Goal: Information Seeking & Learning: Check status

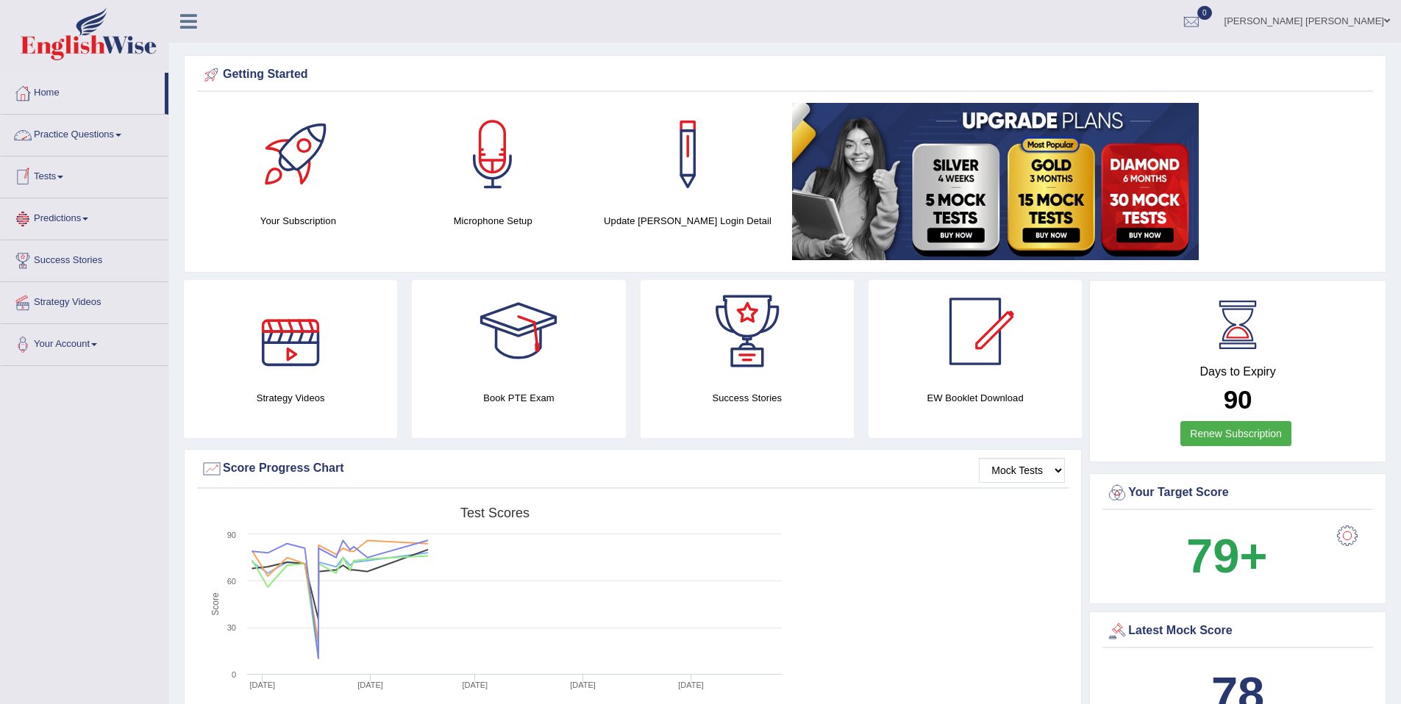
click at [99, 132] on link "Practice Questions" at bounding box center [85, 133] width 168 height 37
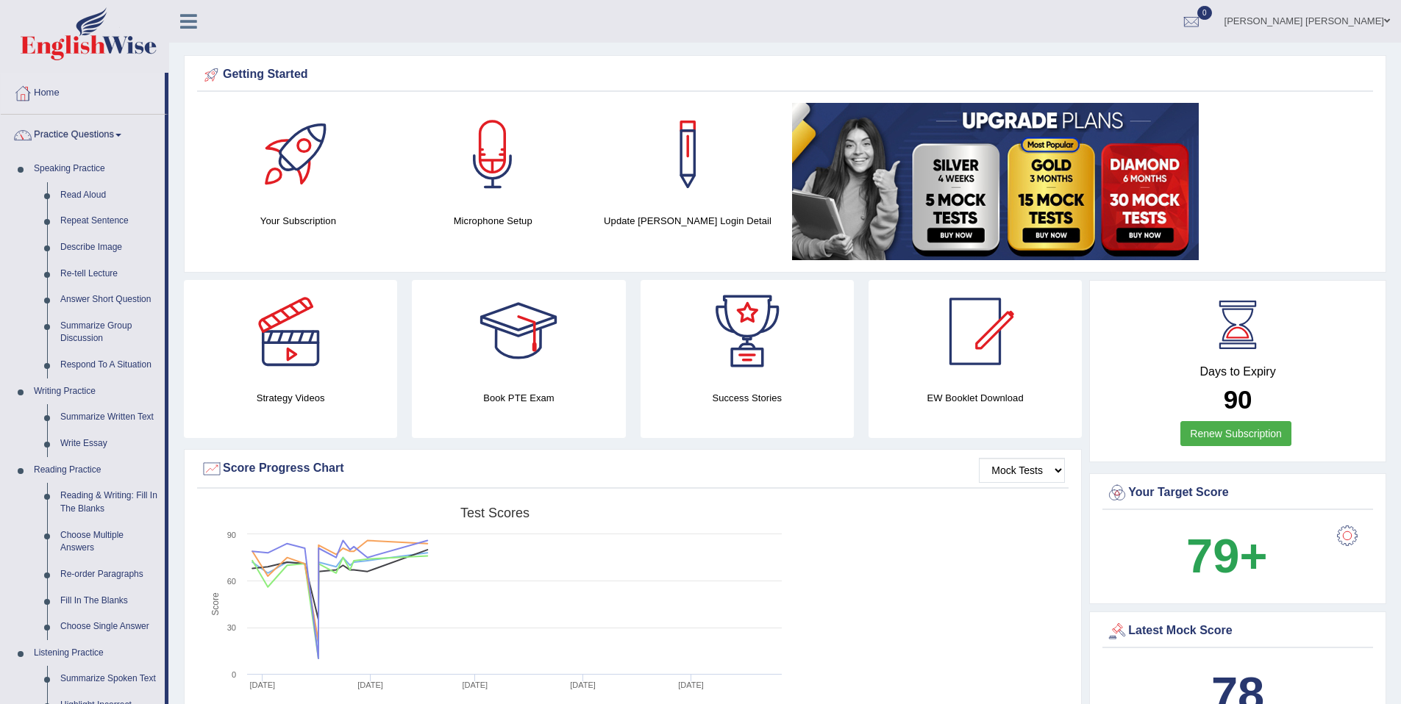
click at [99, 132] on link "Practice Questions" at bounding box center [83, 133] width 164 height 37
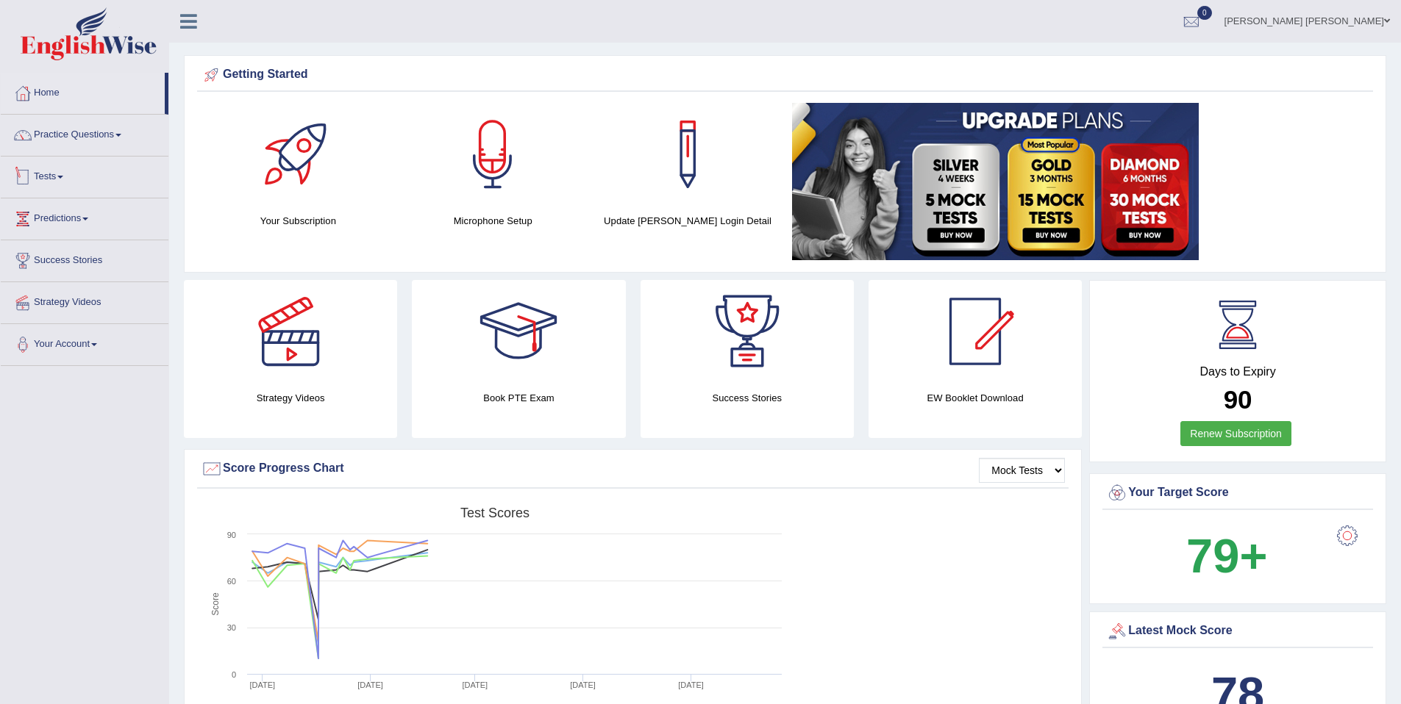
click at [82, 182] on link "Tests" at bounding box center [85, 175] width 168 height 37
click at [74, 266] on link "History" at bounding box center [96, 263] width 138 height 26
click at [66, 262] on link "History" at bounding box center [96, 263] width 138 height 26
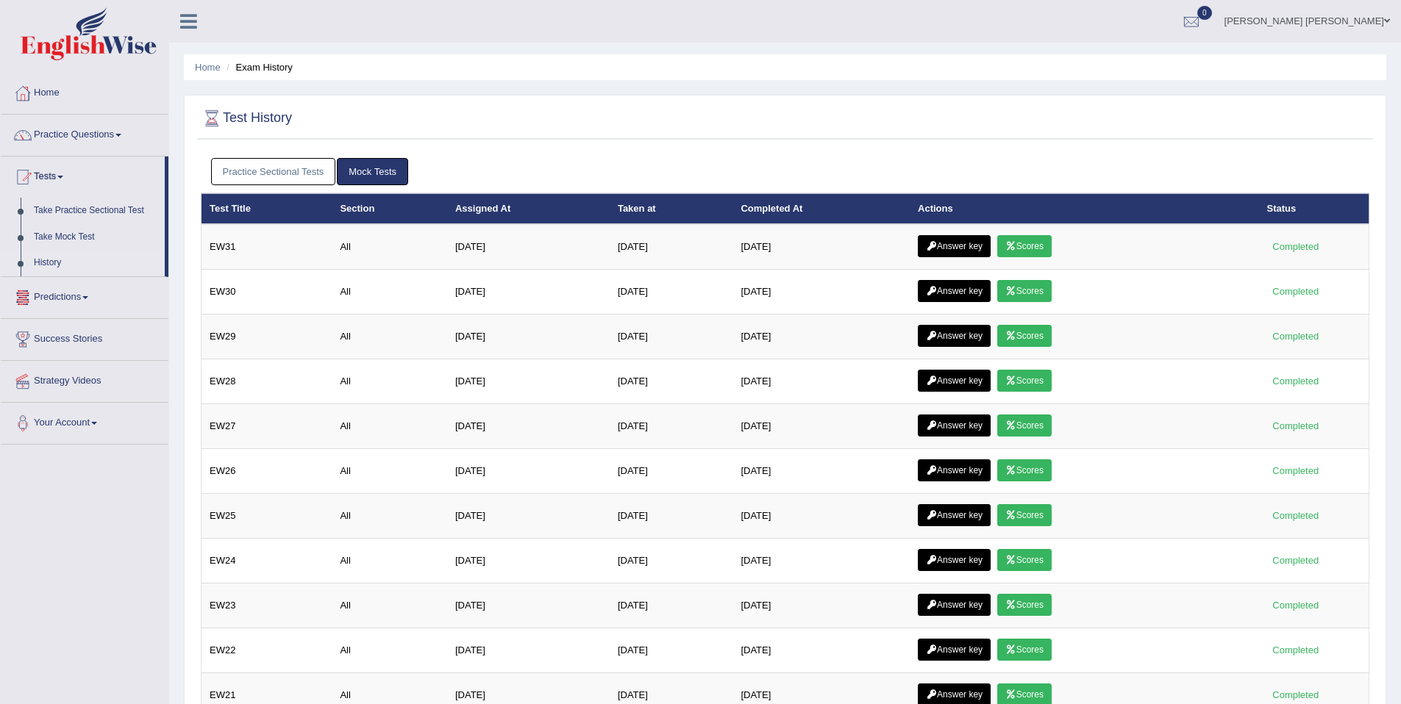
click at [279, 179] on link "Practice Sectional Tests" at bounding box center [273, 171] width 125 height 27
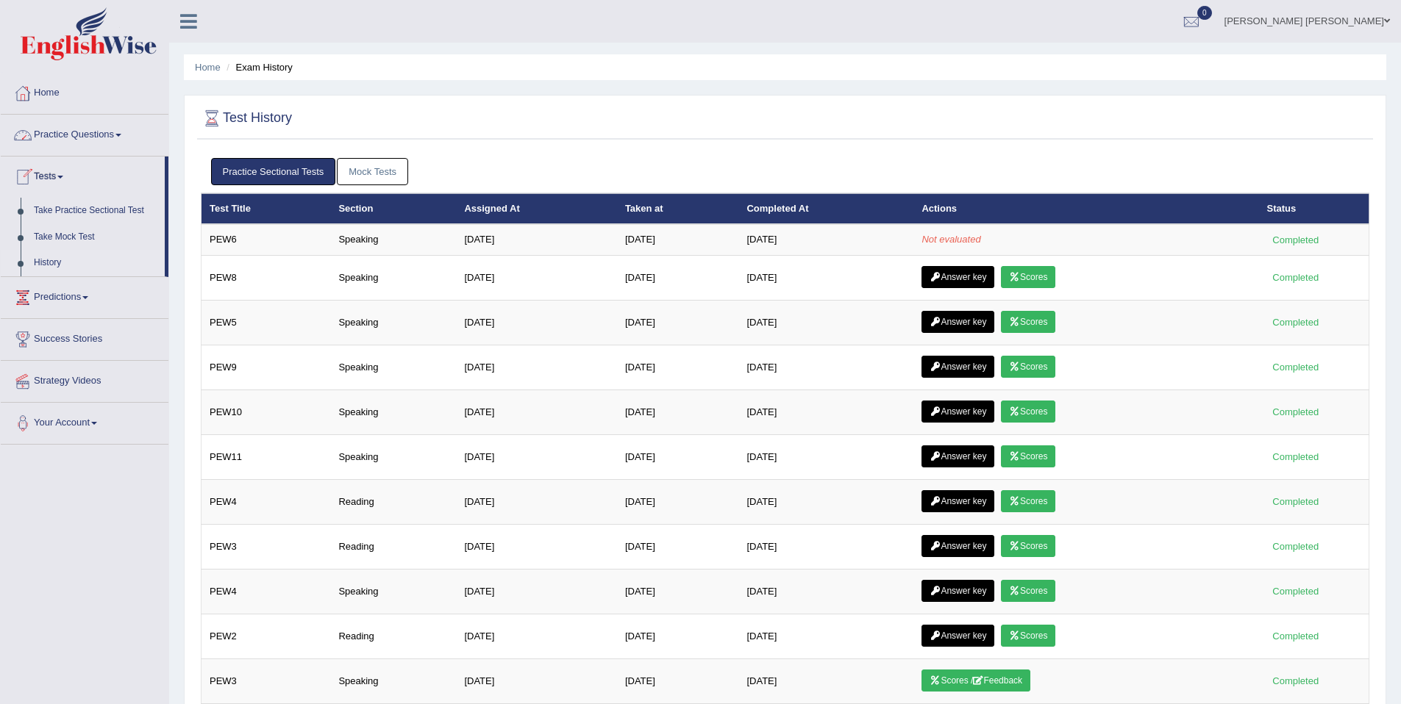
click at [83, 82] on link "Home" at bounding box center [85, 91] width 168 height 37
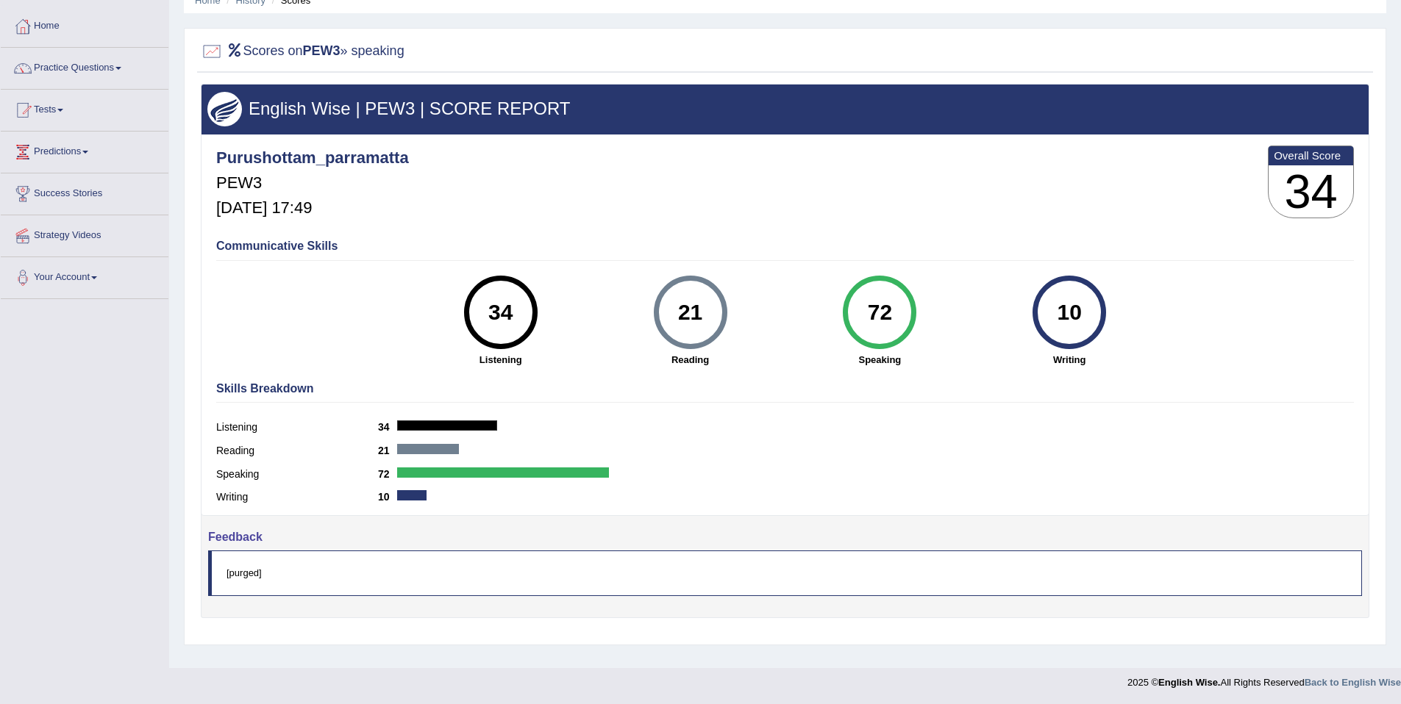
scroll to position [68, 0]
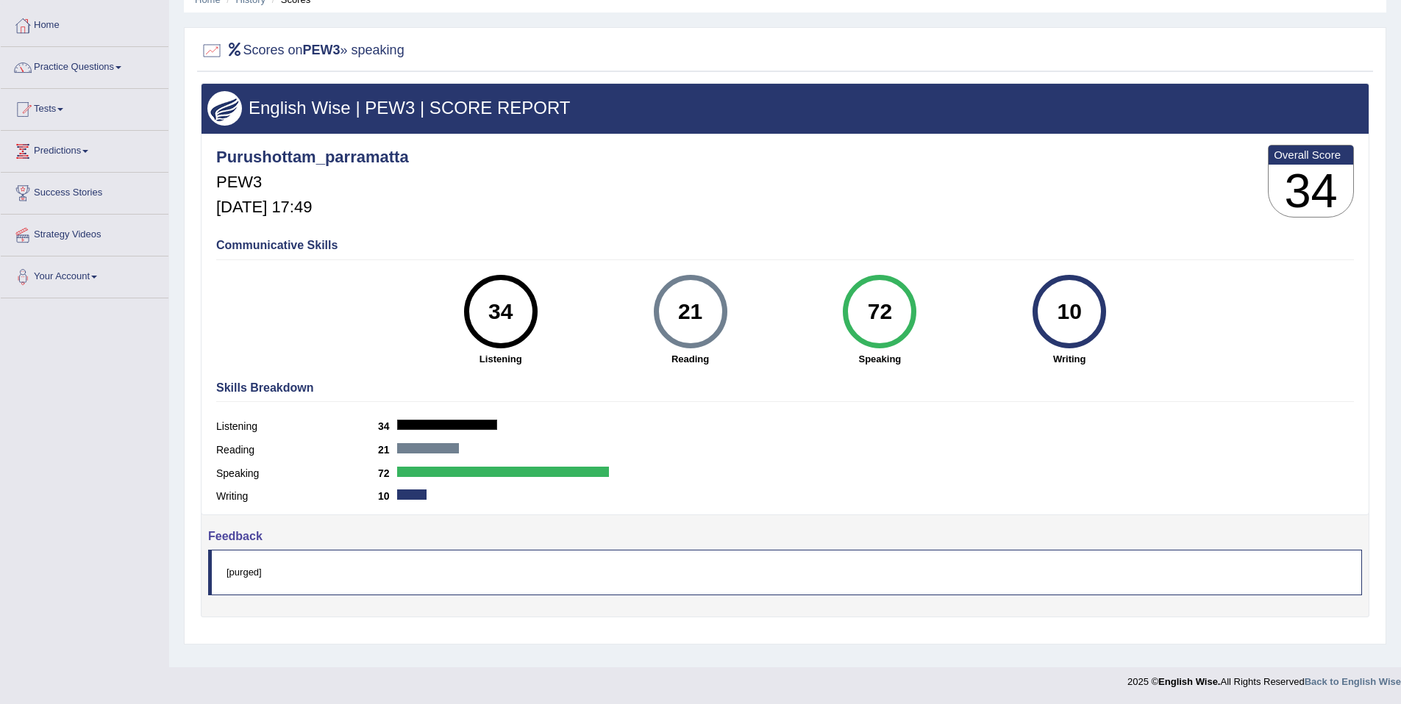
click at [280, 583] on blockquote "[purged]" at bounding box center [785, 572] width 1154 height 45
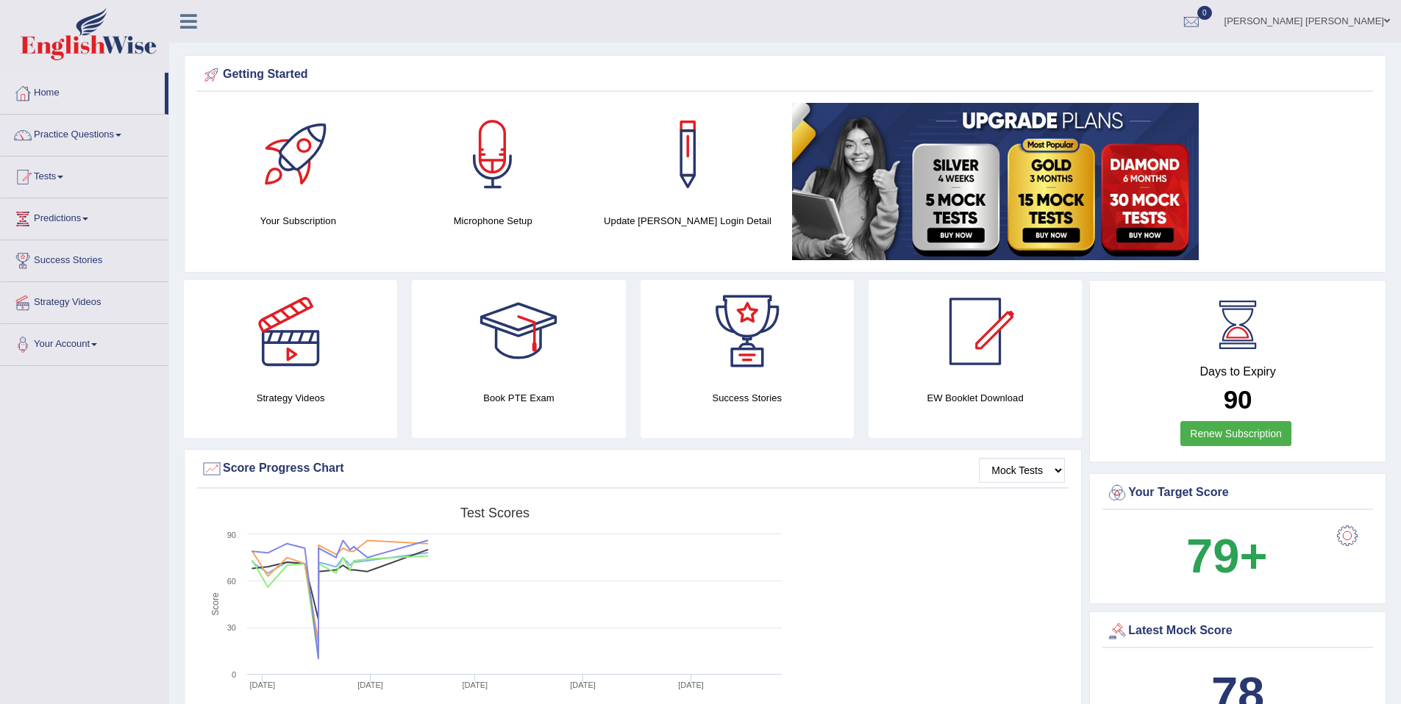
click at [1343, 22] on link "[PERSON_NAME] [PERSON_NAME]" at bounding box center [1307, 19] width 188 height 38
click at [1020, 26] on ul "PURUSHOTTAM YADAV BATTULA Toggle navigation Username: purushottam_parramatta Ac…" at bounding box center [970, 21] width 863 height 42
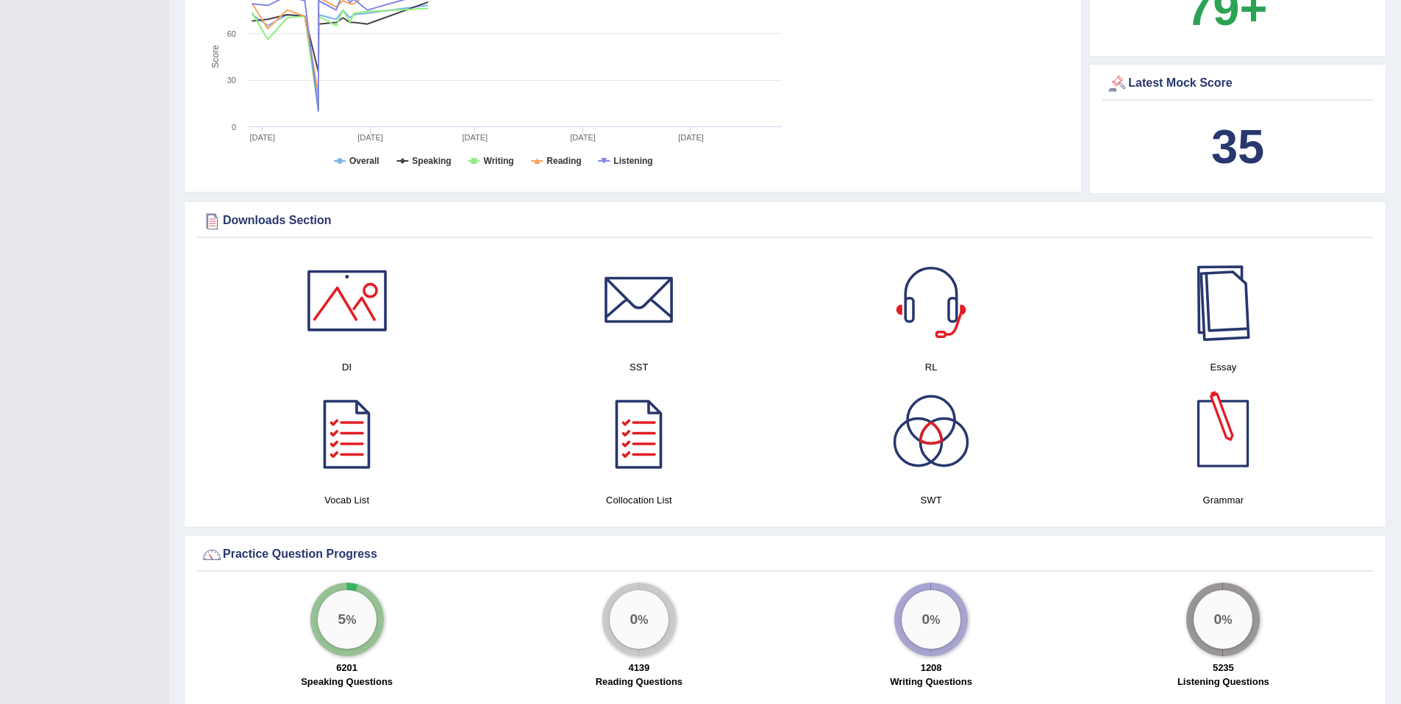
scroll to position [531, 0]
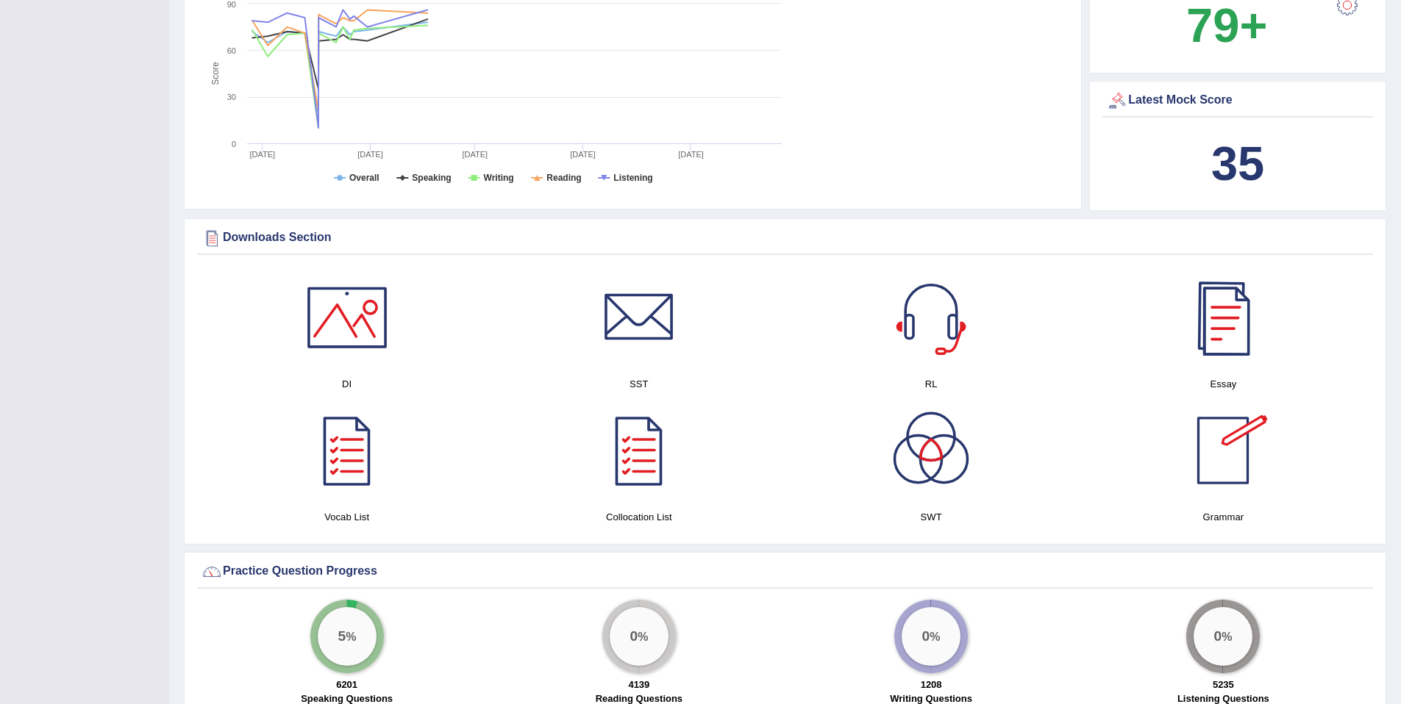
click at [1239, 174] on b "35" at bounding box center [1237, 164] width 53 height 54
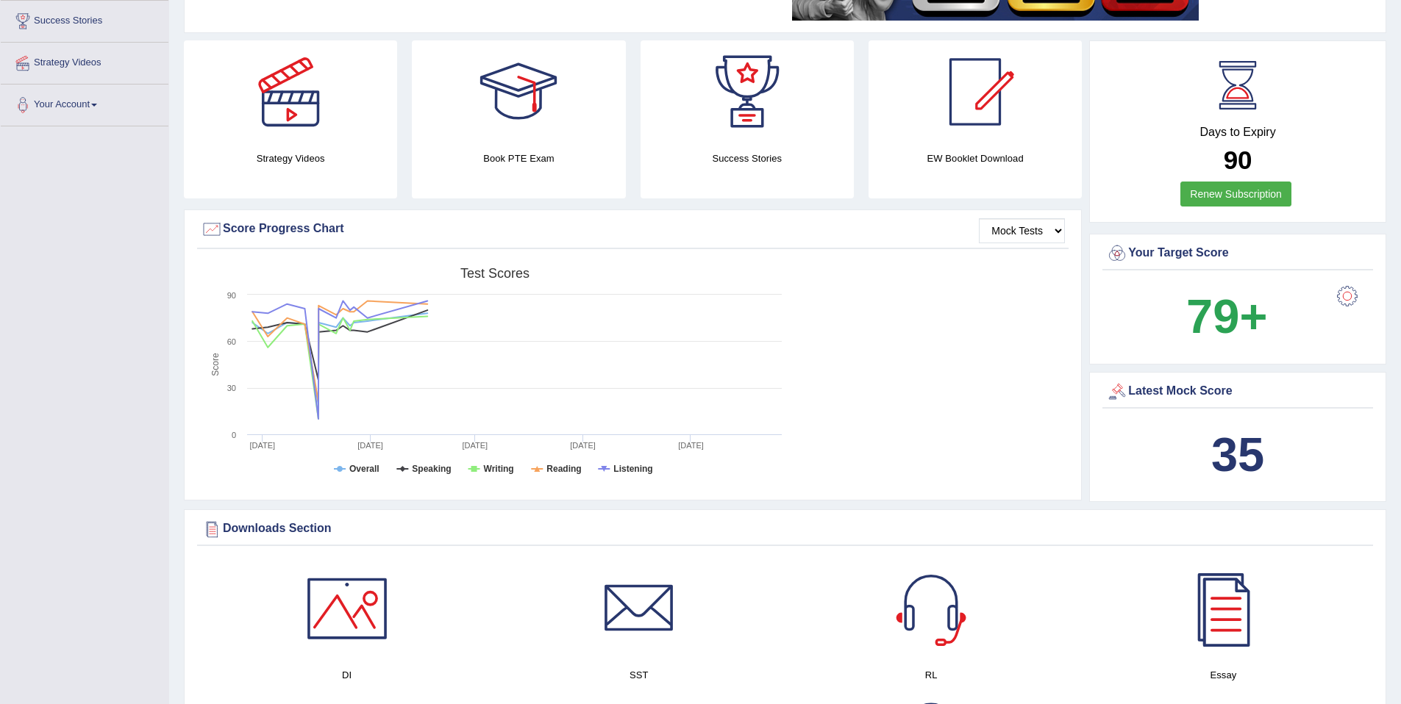
scroll to position [0, 0]
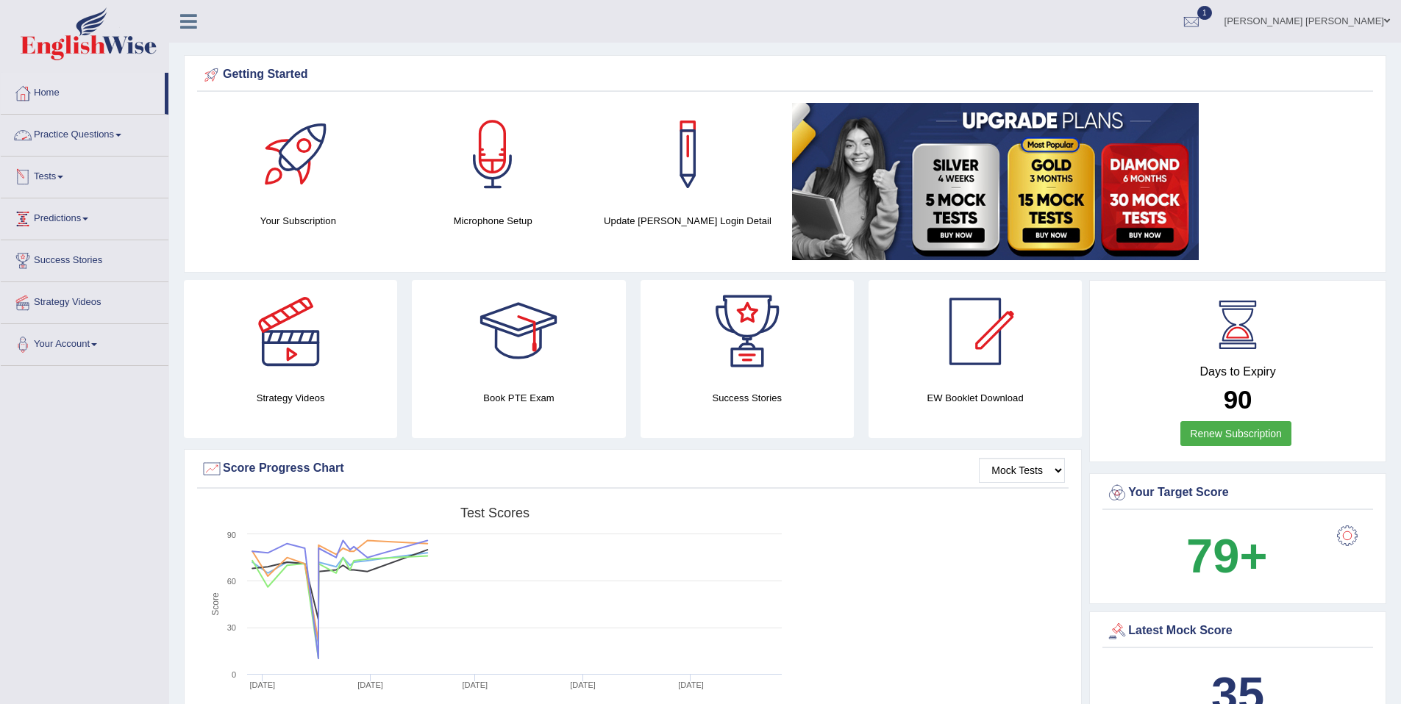
click at [57, 177] on link "Tests" at bounding box center [85, 175] width 168 height 37
click at [70, 271] on link "History" at bounding box center [96, 263] width 138 height 26
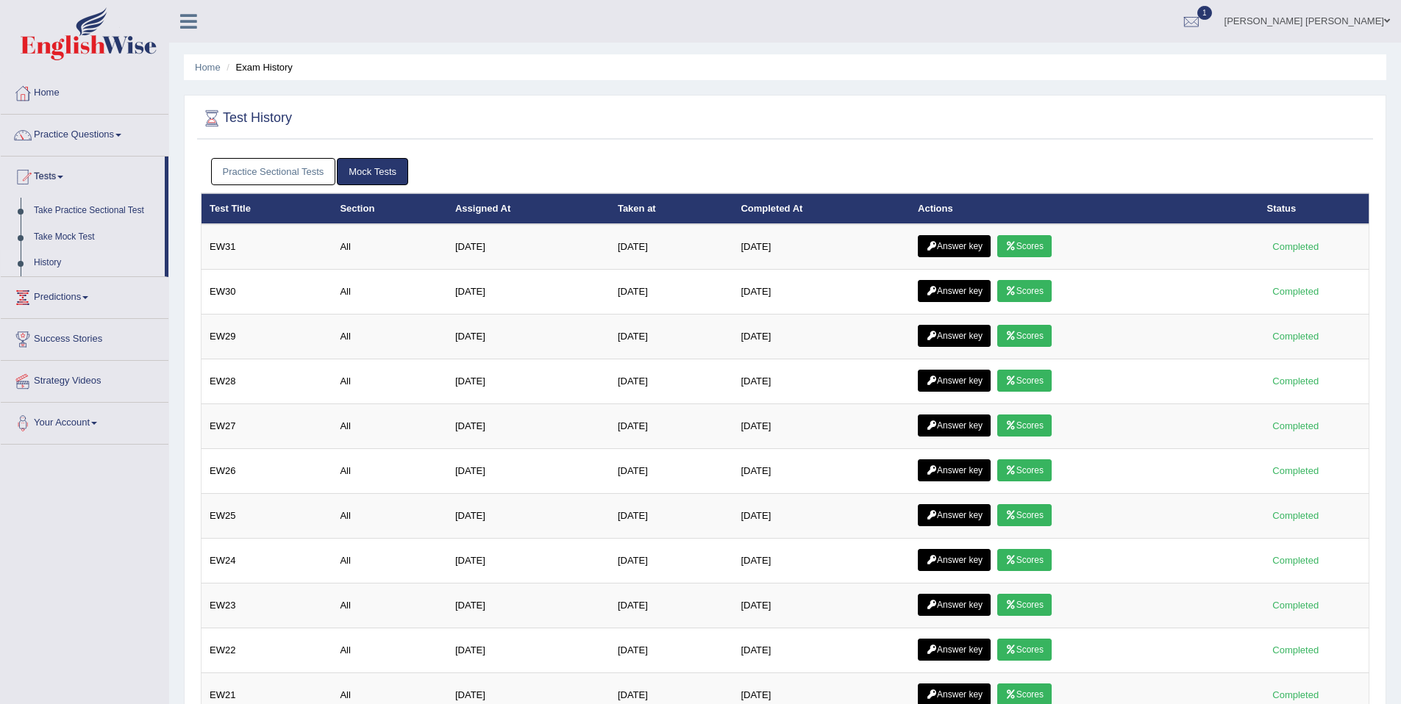
click at [254, 170] on link "Practice Sectional Tests" at bounding box center [273, 171] width 125 height 27
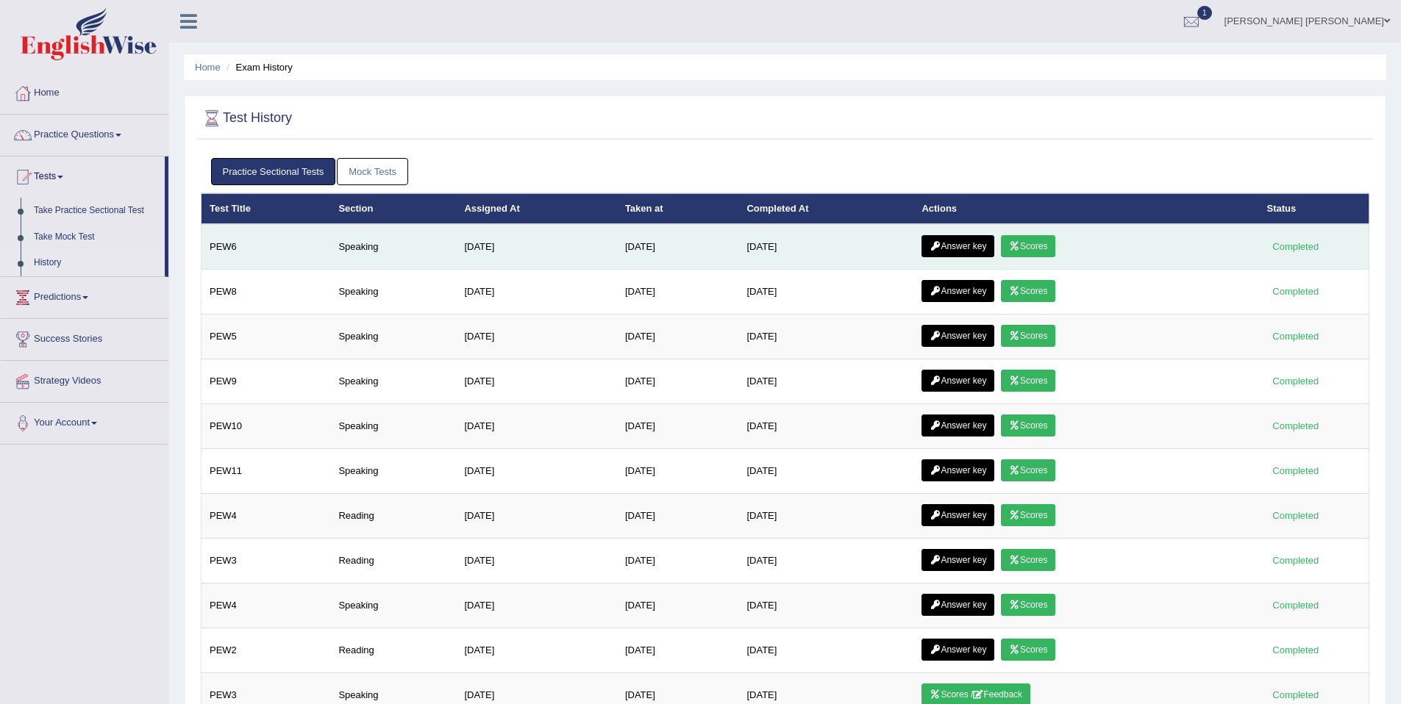
click at [1054, 246] on link "Scores" at bounding box center [1028, 246] width 54 height 22
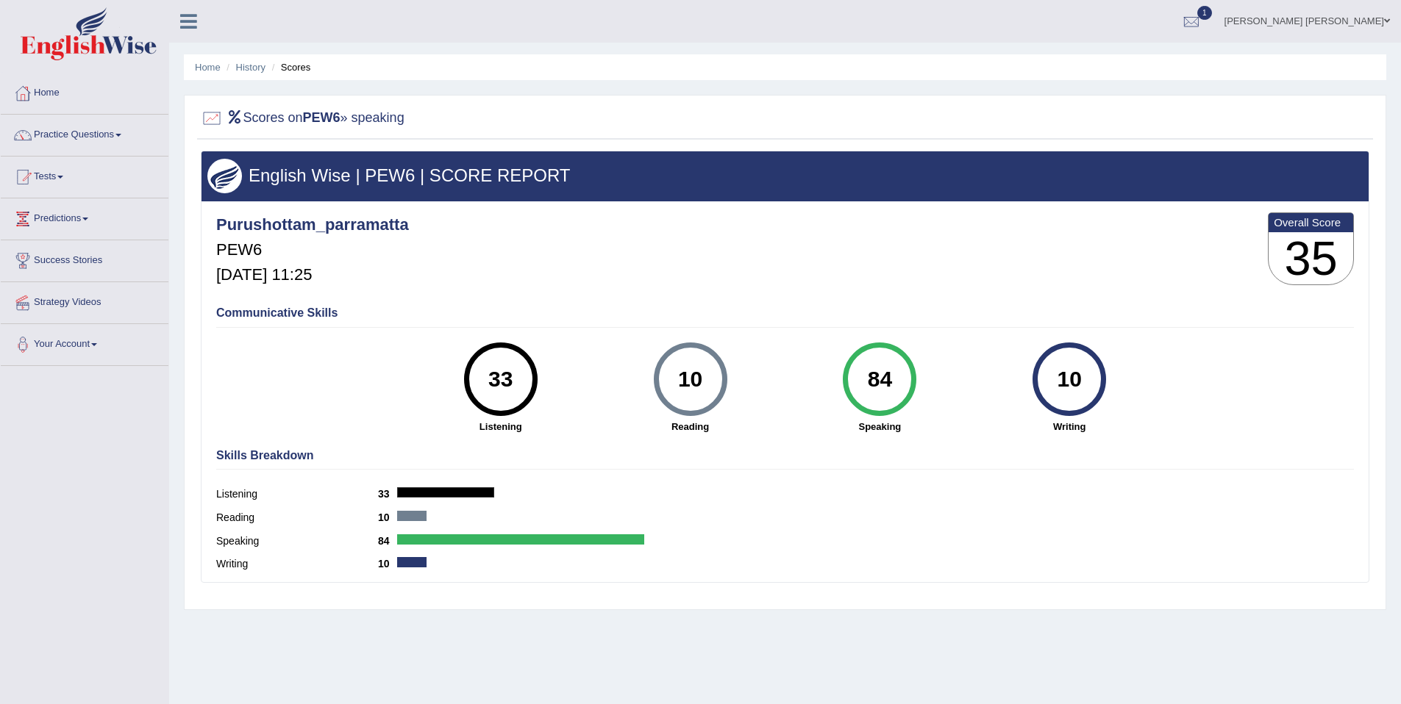
drag, startPoint x: 864, startPoint y: 374, endPoint x: 1051, endPoint y: 388, distance: 187.2
click at [1051, 343] on div "33 Listening 10 [GEOGRAPHIC_DATA] 84 Speaking 10 Writing" at bounding box center [785, 343] width 1138 height 0
click at [1096, 479] on div "Skills Breakdown Listening 33 Reading 10 Speaking 84 Writing 10" at bounding box center [785, 512] width 1145 height 140
click at [846, 360] on div "84 Speaking" at bounding box center [880, 388] width 190 height 91
click at [239, 63] on link "History" at bounding box center [250, 67] width 29 height 11
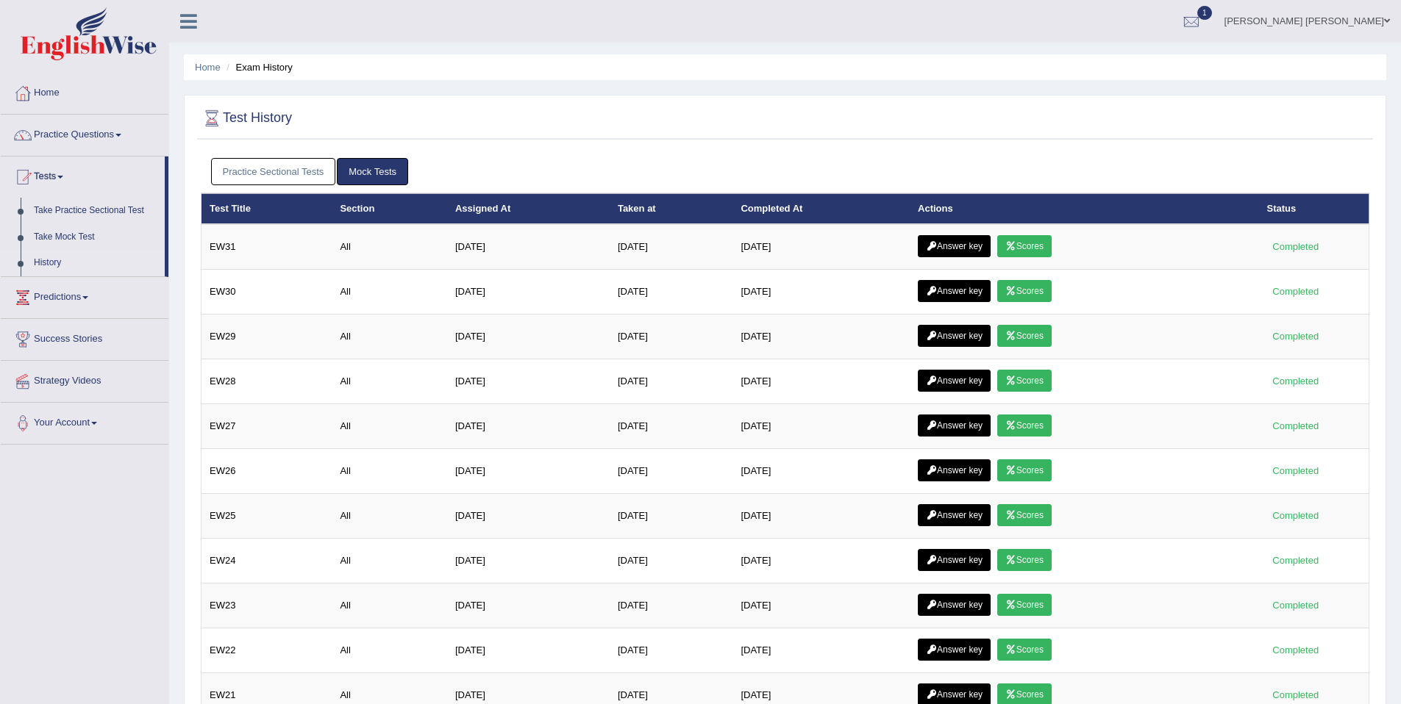
click at [299, 168] on link "Practice Sectional Tests" at bounding box center [273, 171] width 125 height 27
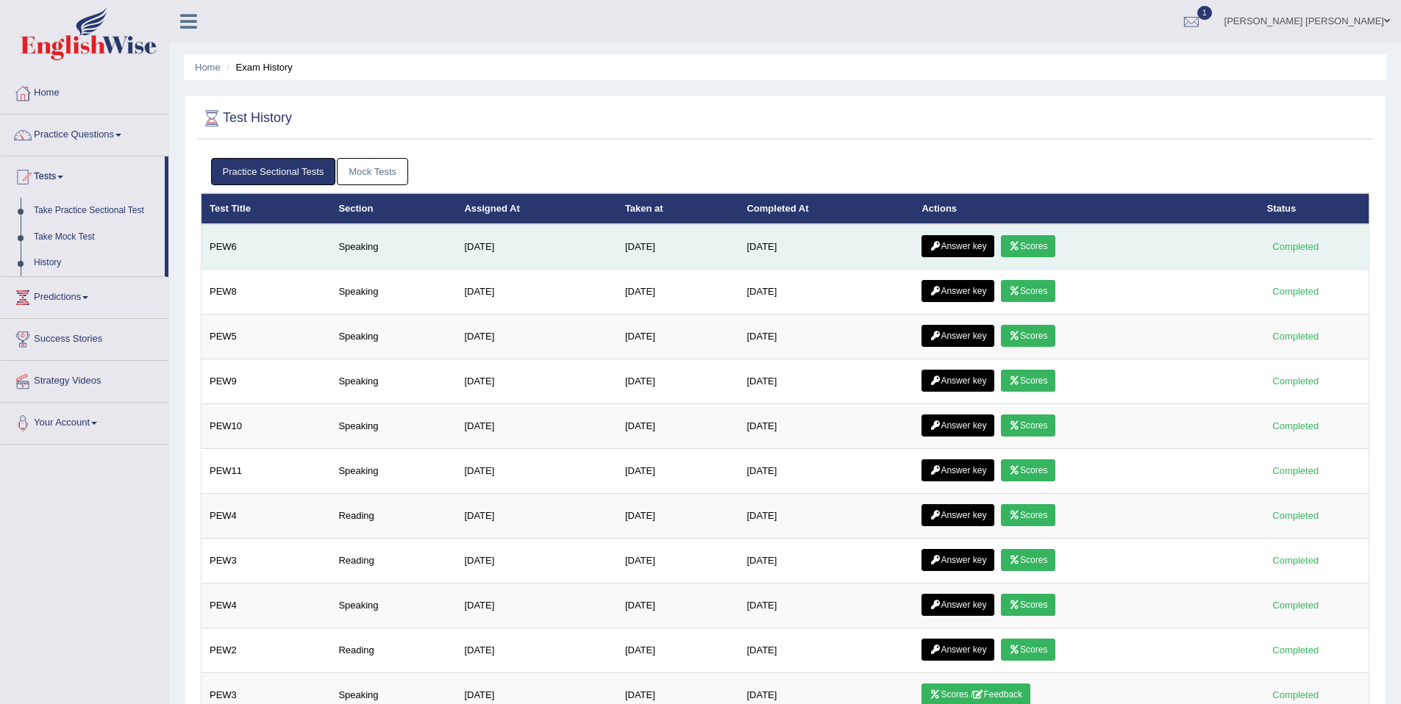
click at [973, 246] on link "Answer key" at bounding box center [957, 246] width 73 height 22
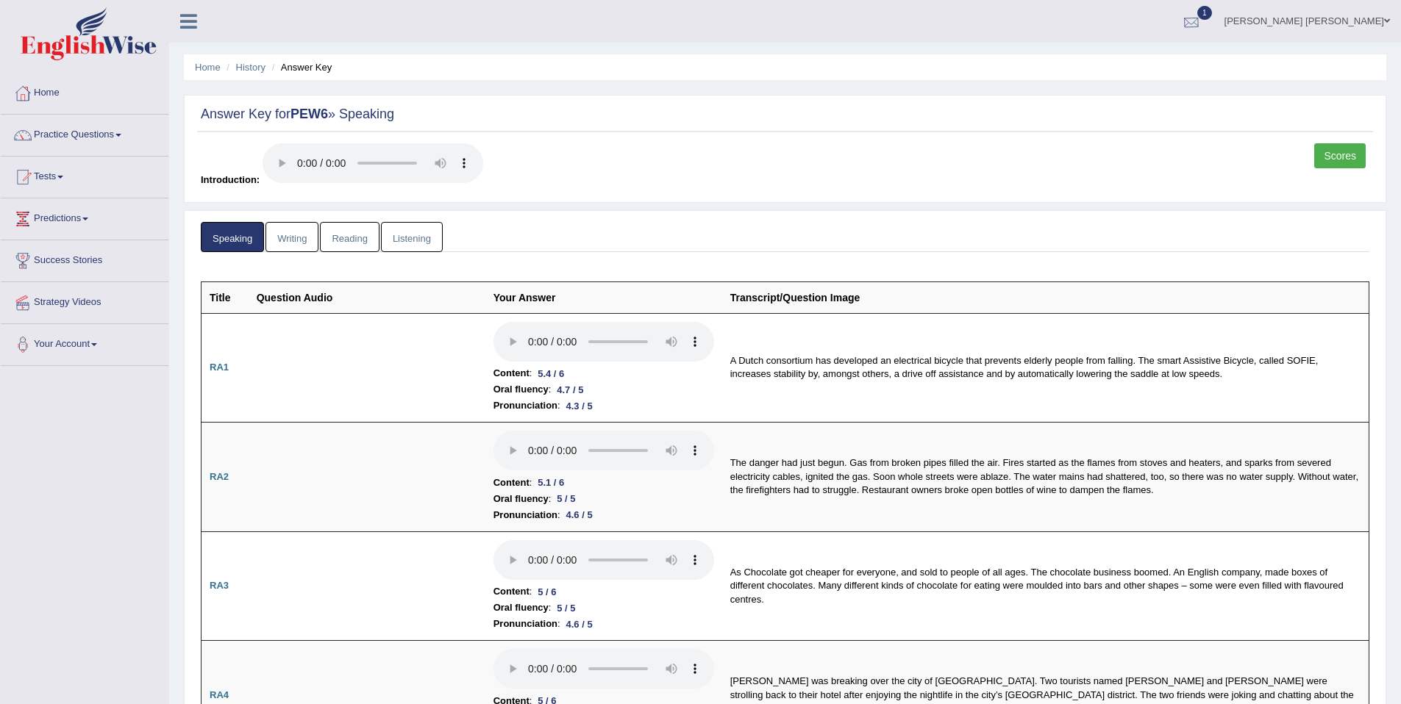
click at [1189, 20] on div at bounding box center [1191, 22] width 22 height 22
click at [1138, 73] on span "Exam evaluated" at bounding box center [1102, 74] width 196 height 12
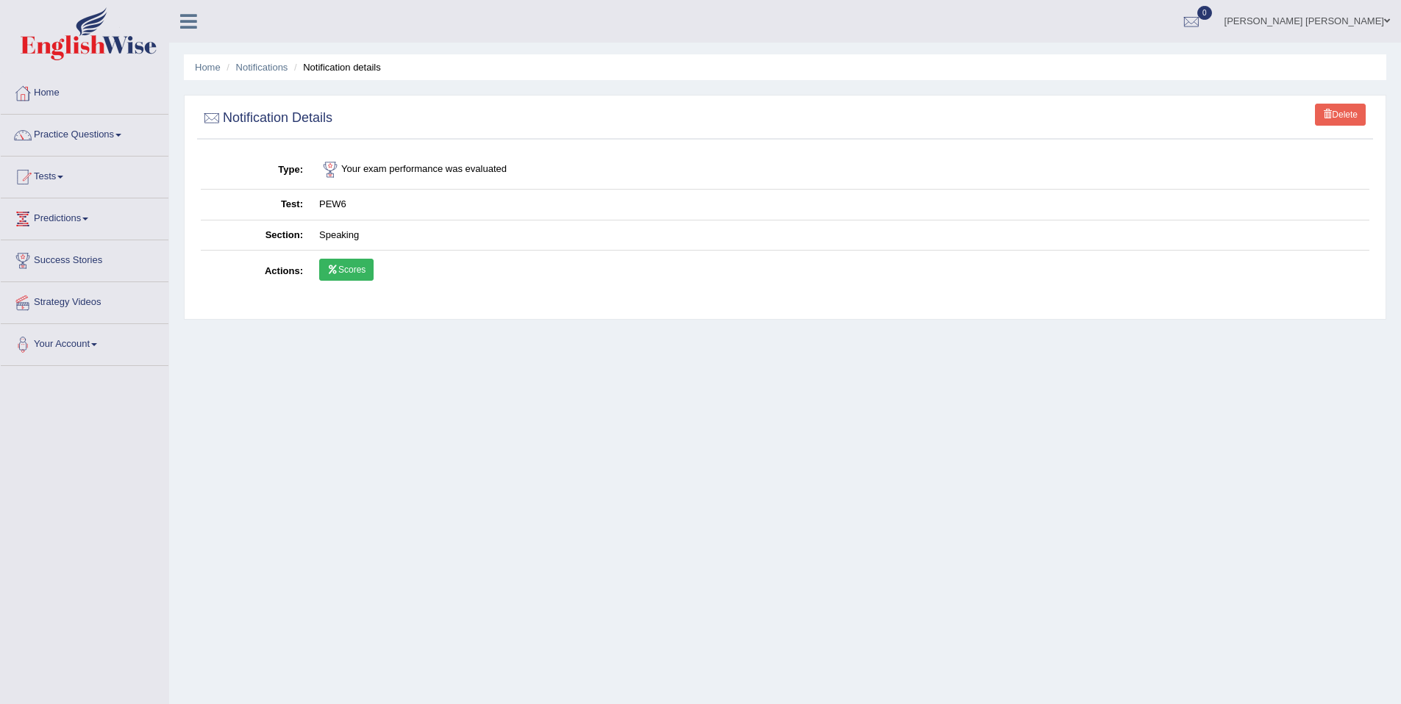
click at [1325, 106] on link "Delete" at bounding box center [1340, 115] width 51 height 22
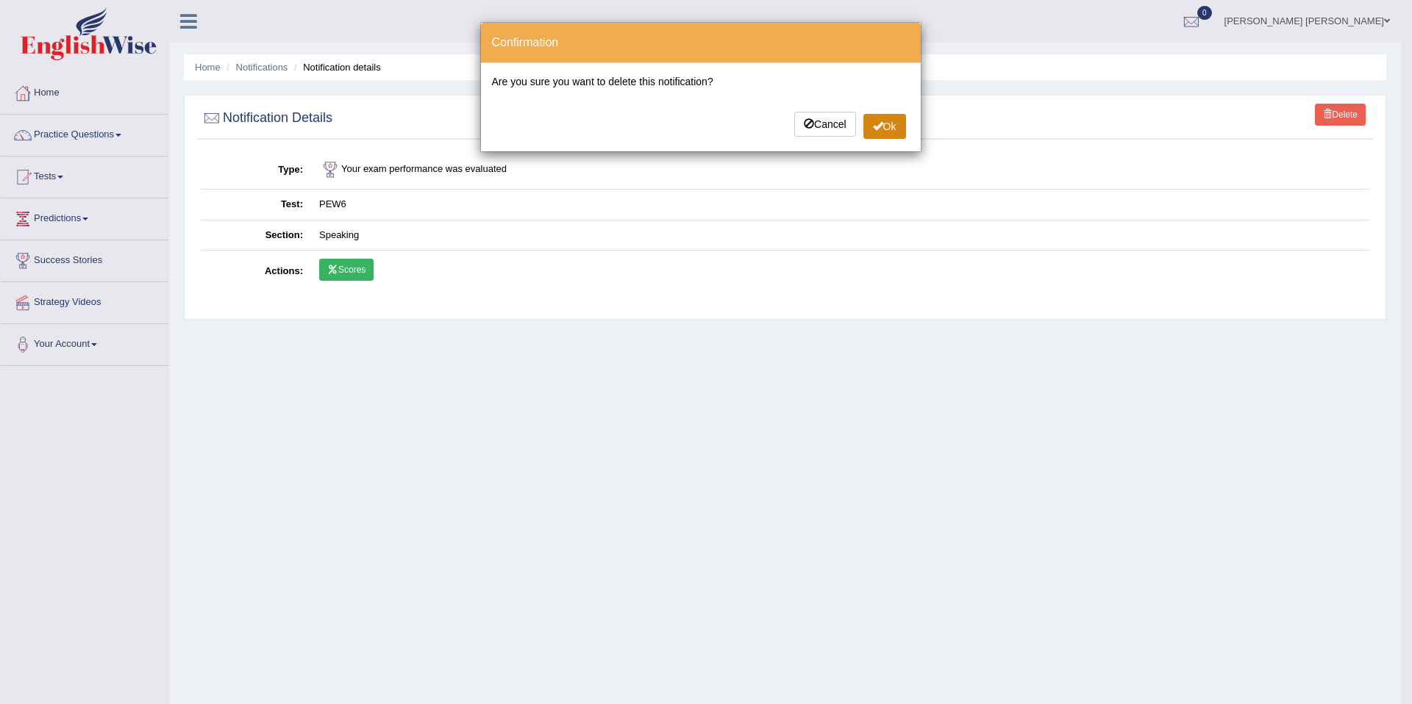
click at [891, 134] on button "Ok" at bounding box center [884, 126] width 43 height 25
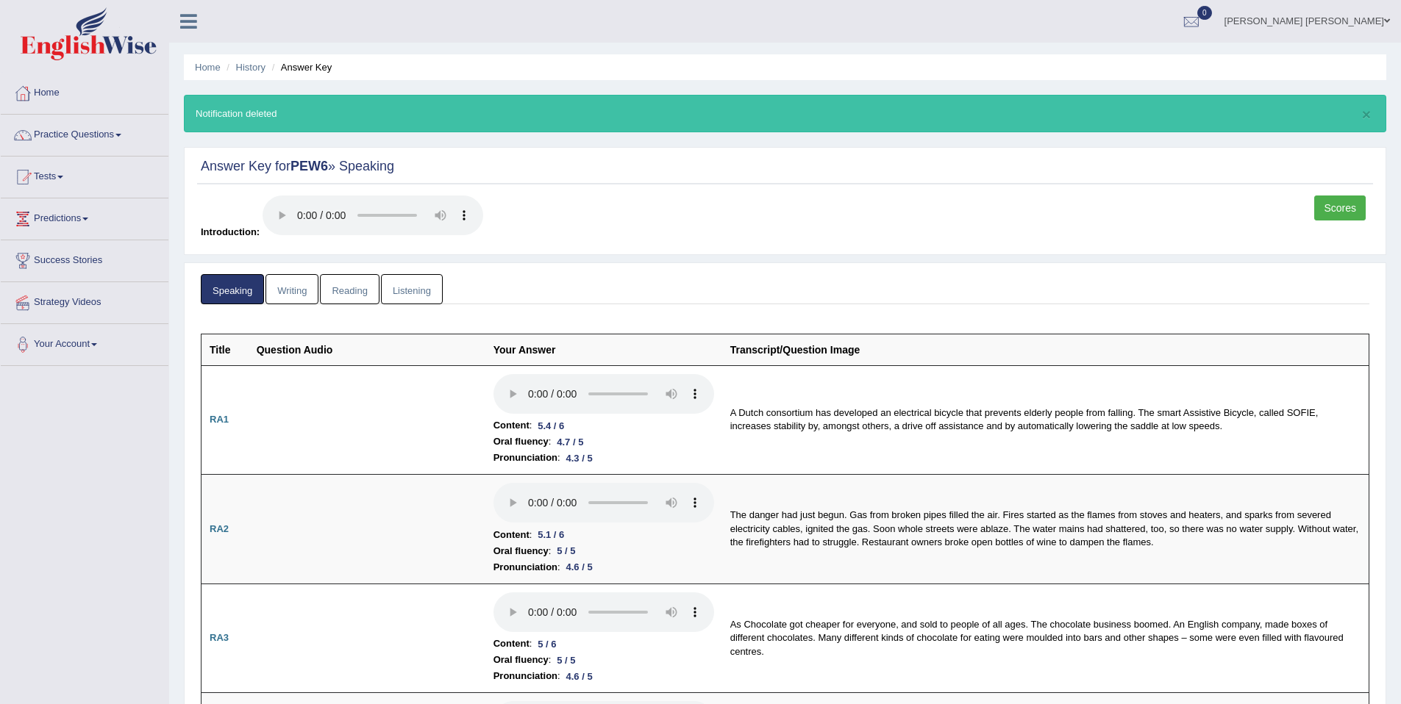
click at [85, 38] on img at bounding box center [89, 33] width 136 height 53
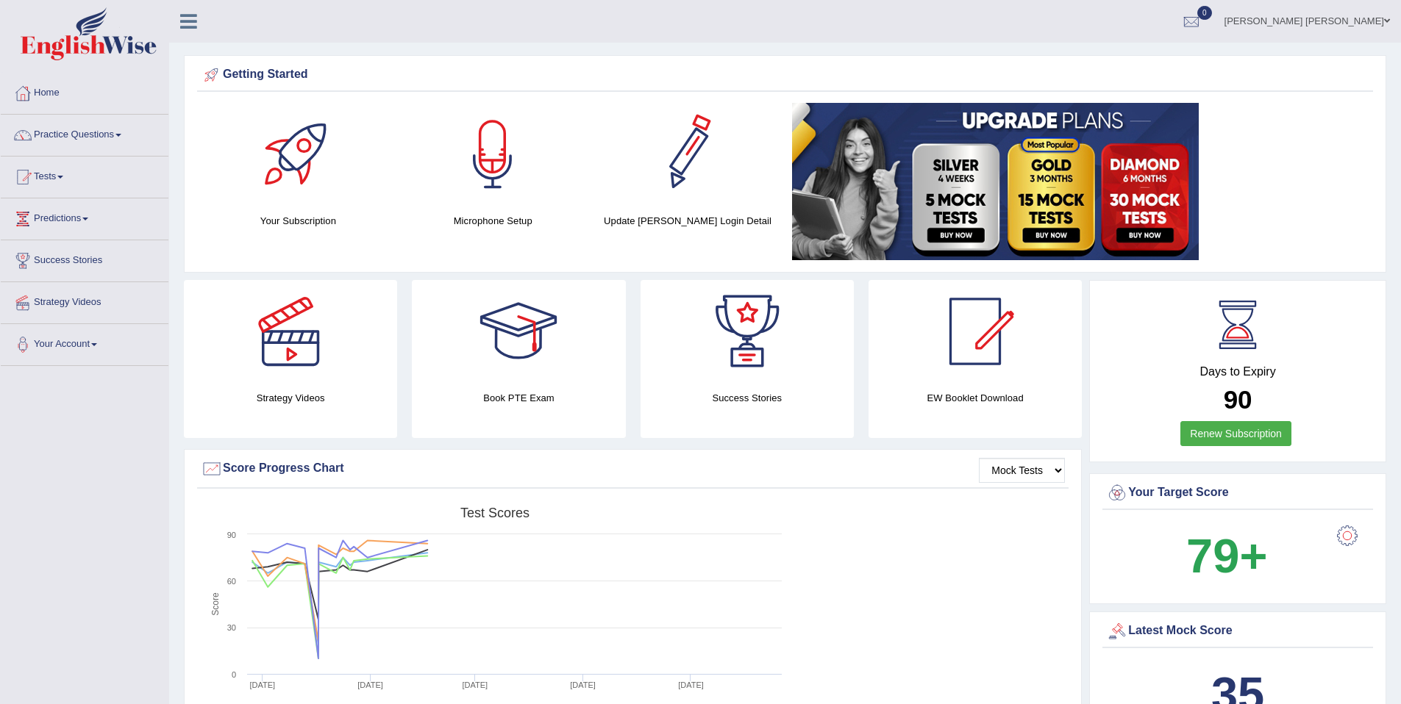
click at [988, 198] on img at bounding box center [995, 181] width 407 height 157
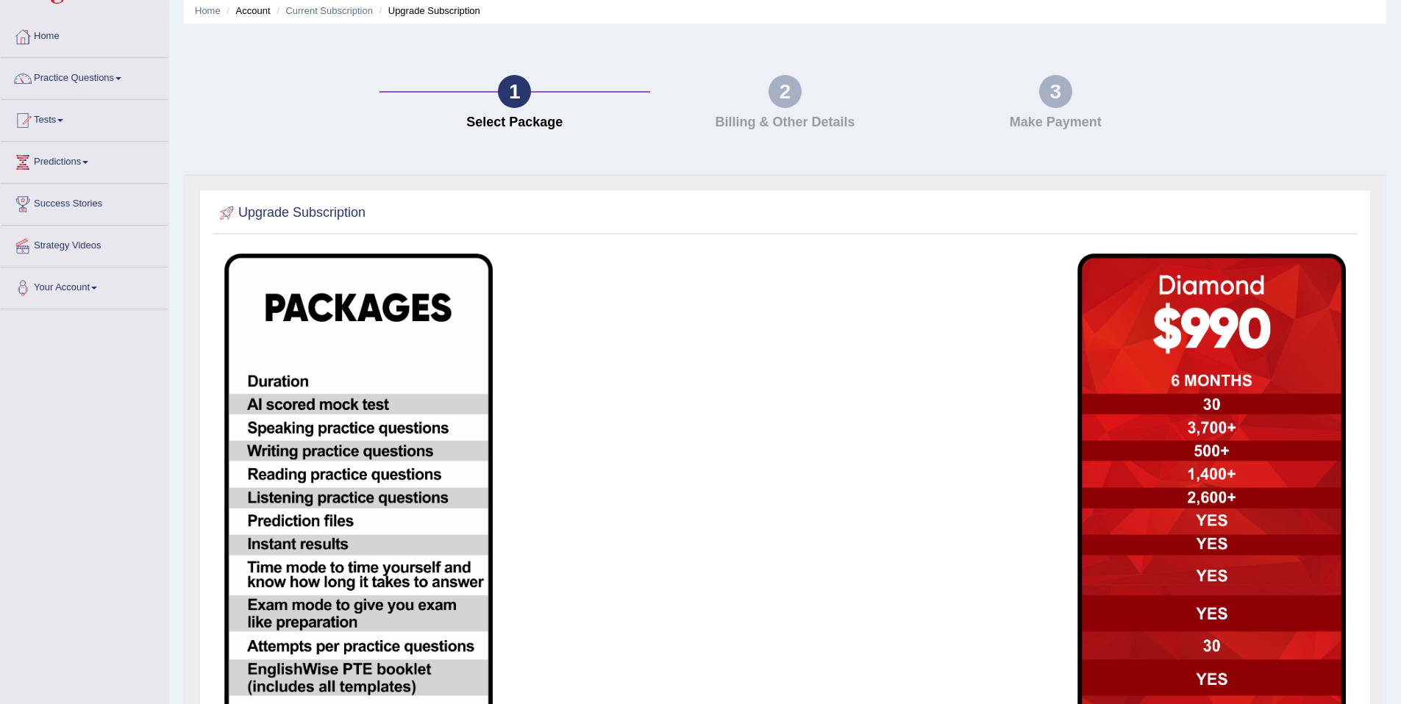
scroll to position [322, 0]
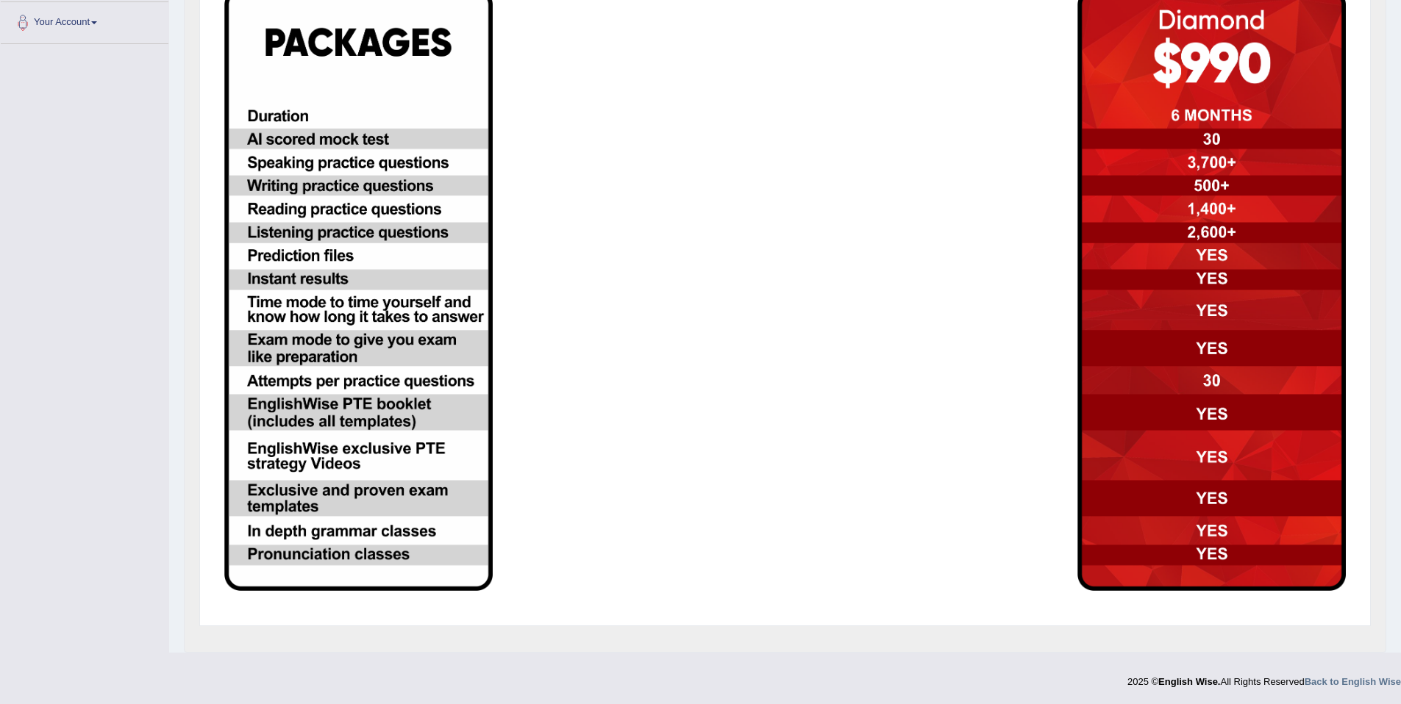
click at [1223, 518] on img at bounding box center [1211, 289] width 268 height 603
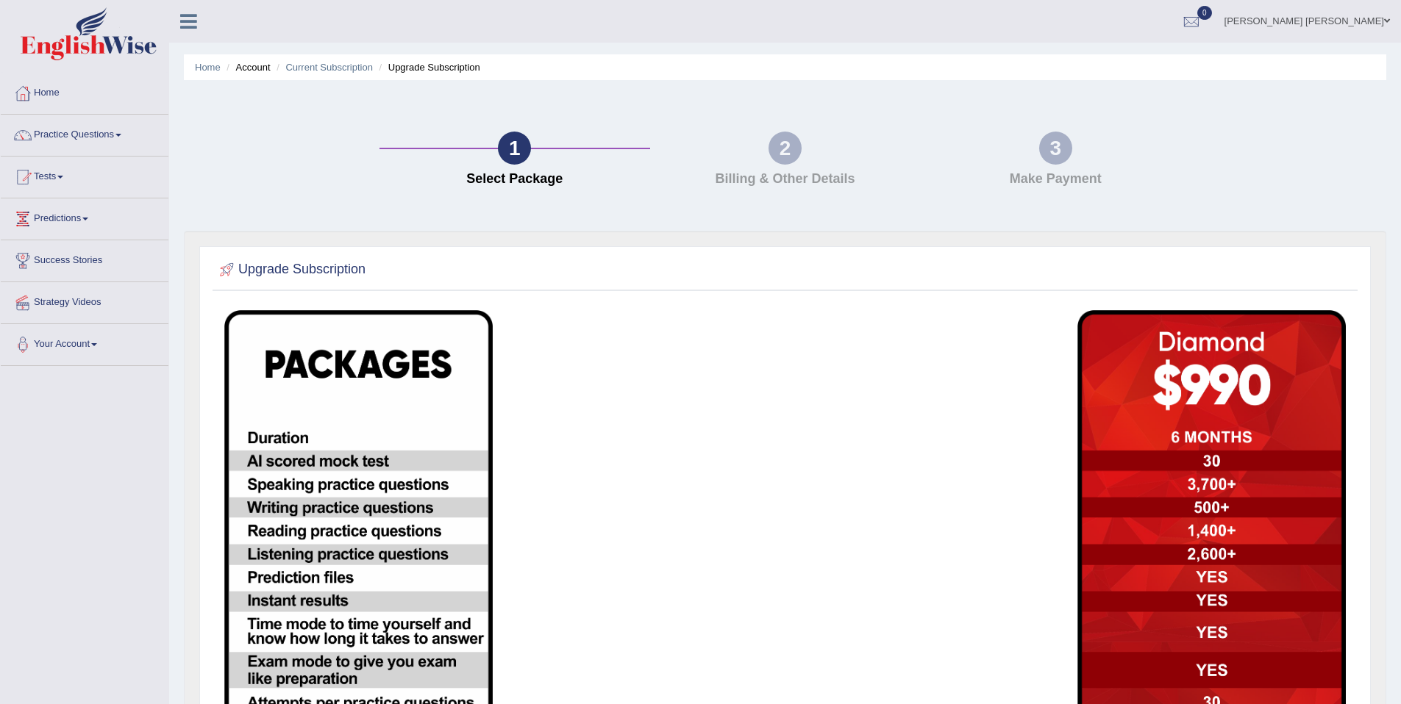
scroll to position [322, 0]
